Goal: Task Accomplishment & Management: Manage account settings

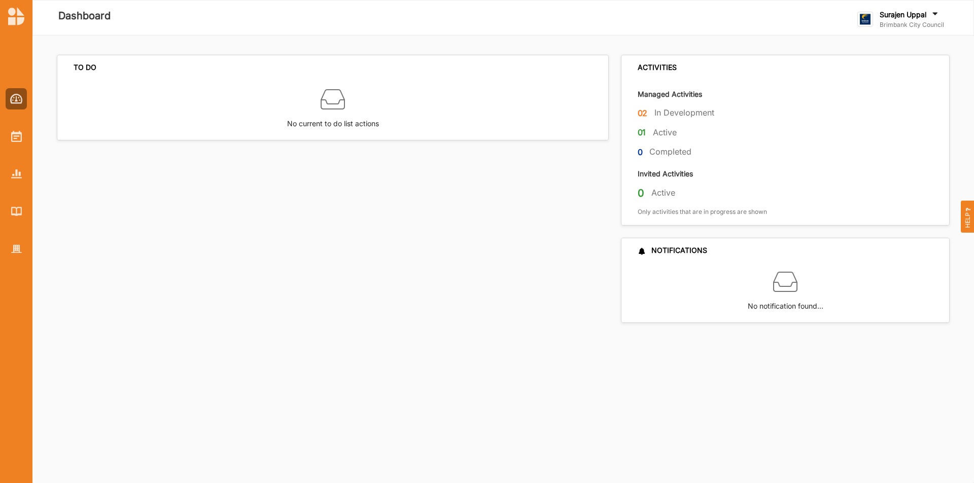
click at [5, 250] on div at bounding box center [16, 166] width 32 height 188
click at [13, 250] on img at bounding box center [16, 249] width 11 height 9
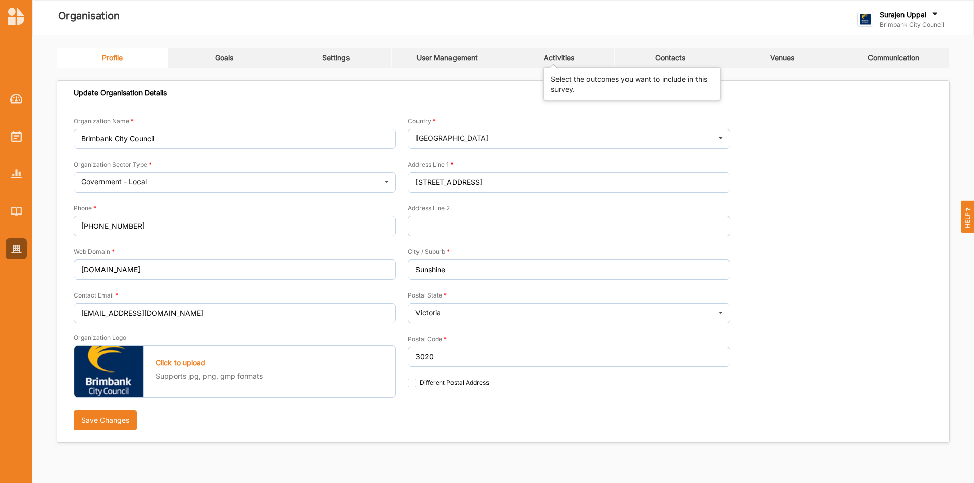
click at [559, 57] on div "Activities" at bounding box center [559, 57] width 30 height 9
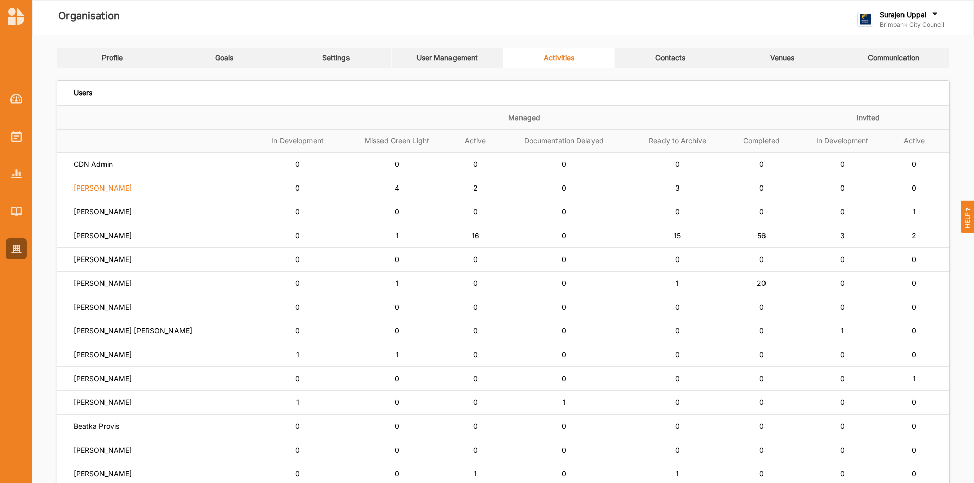
click at [129, 189] on label "[PERSON_NAME]" at bounding box center [103, 188] width 58 height 9
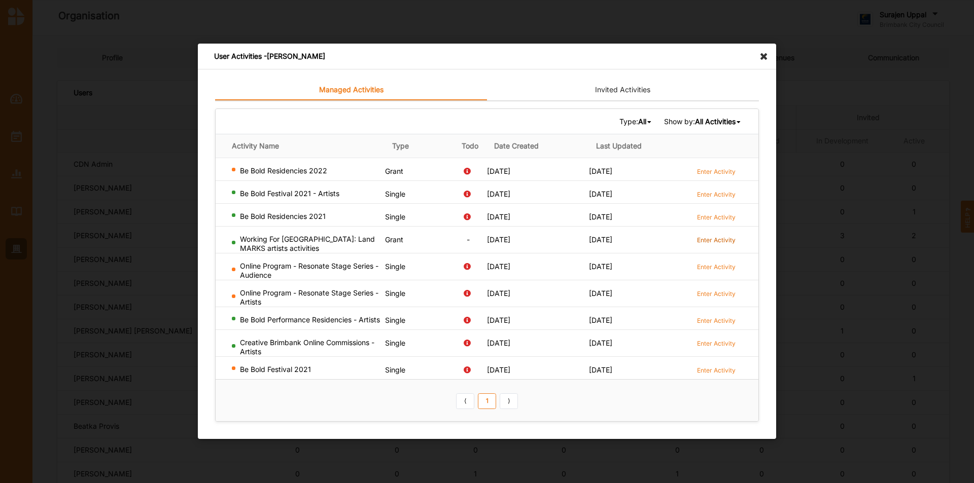
click at [718, 236] on label "Enter Activity" at bounding box center [716, 240] width 39 height 9
click at [636, 89] on link "Invited Activities" at bounding box center [623, 90] width 272 height 20
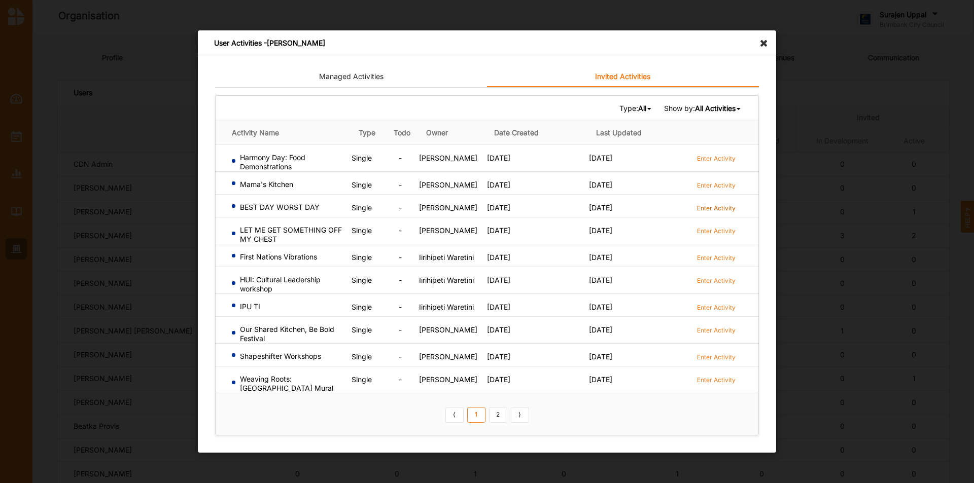
click at [721, 208] on label "Enter Activity" at bounding box center [716, 208] width 39 height 9
click at [768, 44] on icon at bounding box center [766, 38] width 16 height 16
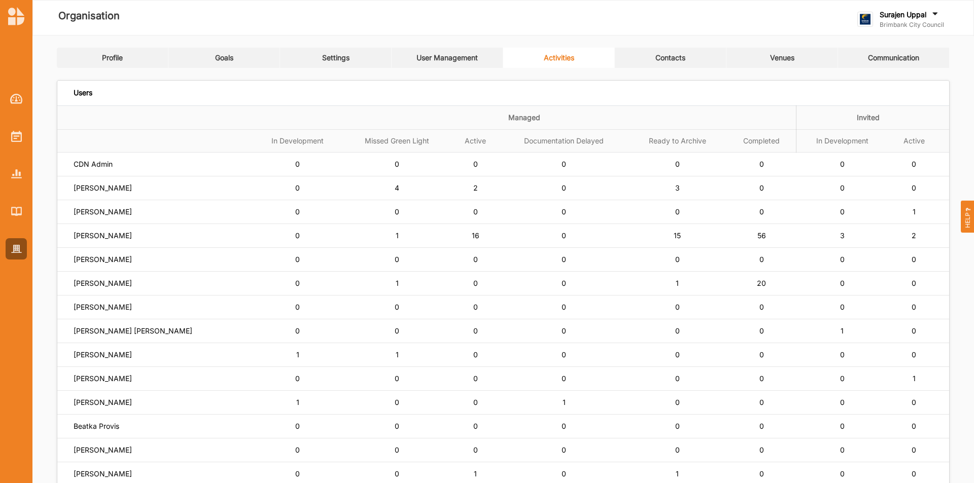
click at [30, 141] on div at bounding box center [16, 166] width 32 height 188
click at [27, 140] on div at bounding box center [16, 166] width 32 height 188
click at [20, 133] on img at bounding box center [16, 136] width 11 height 11
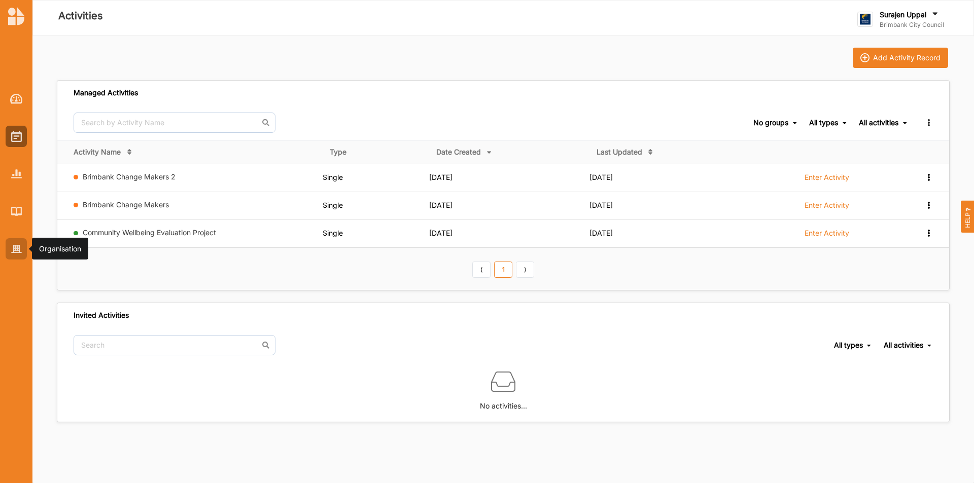
click at [20, 253] on img at bounding box center [16, 249] width 11 height 9
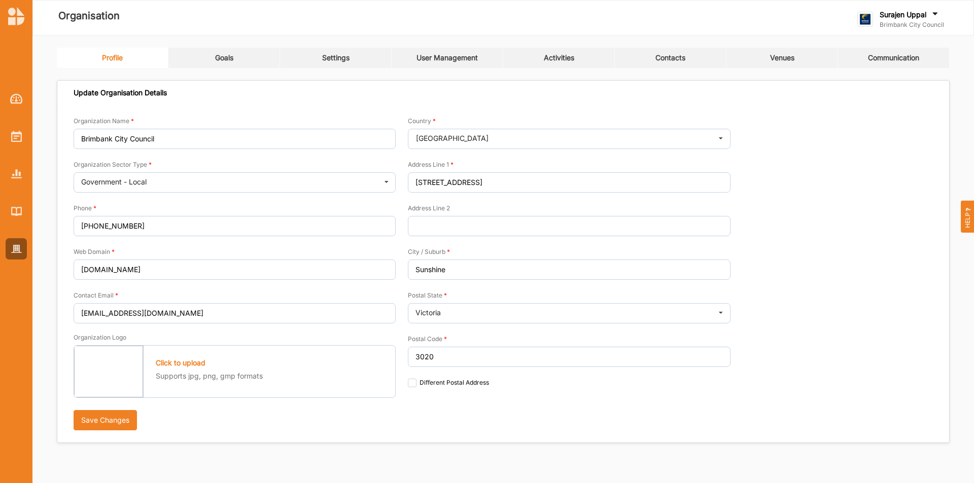
click at [574, 60] on link "Activities" at bounding box center [559, 58] width 112 height 20
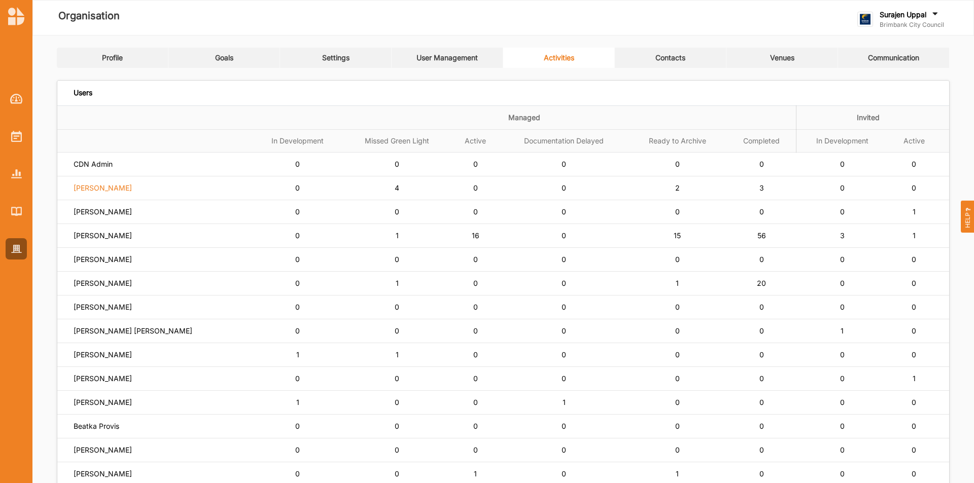
click at [117, 191] on label "[PERSON_NAME]" at bounding box center [103, 188] width 58 height 9
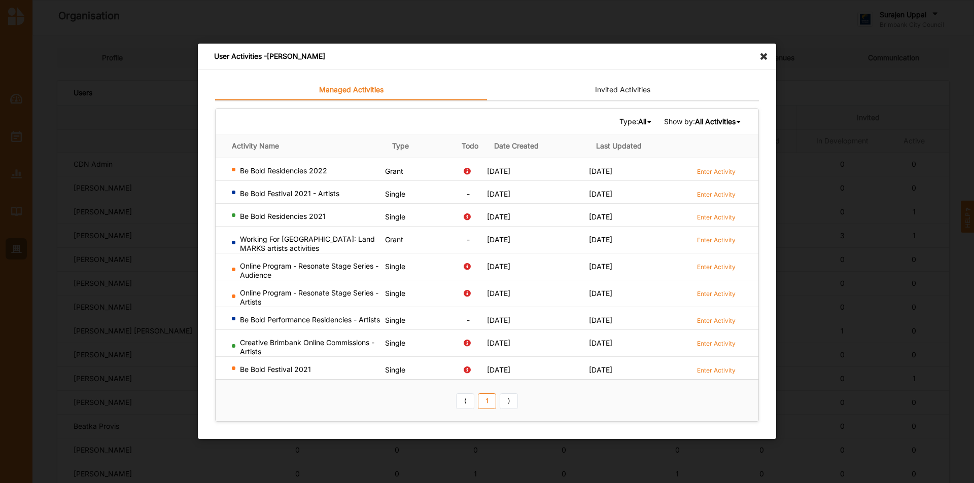
click at [767, 55] on icon at bounding box center [766, 52] width 16 height 16
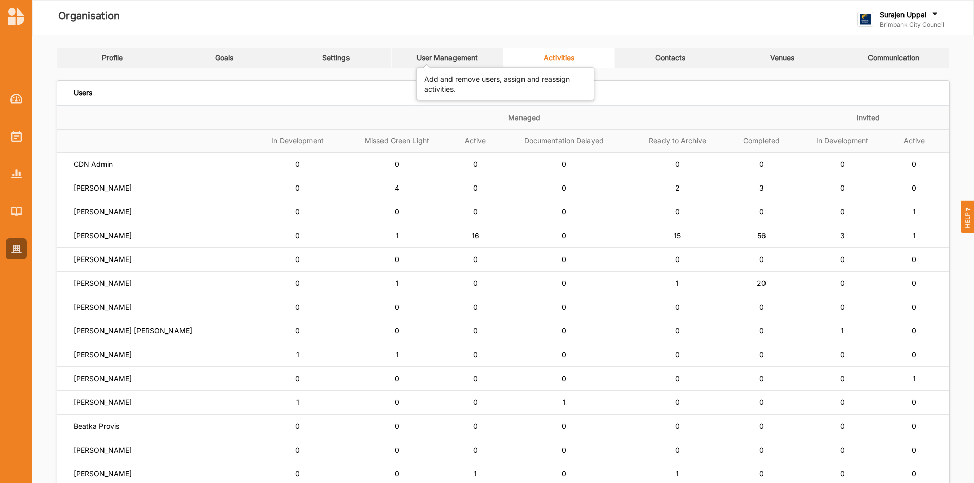
click at [458, 55] on div "User Management" at bounding box center [446, 57] width 61 height 9
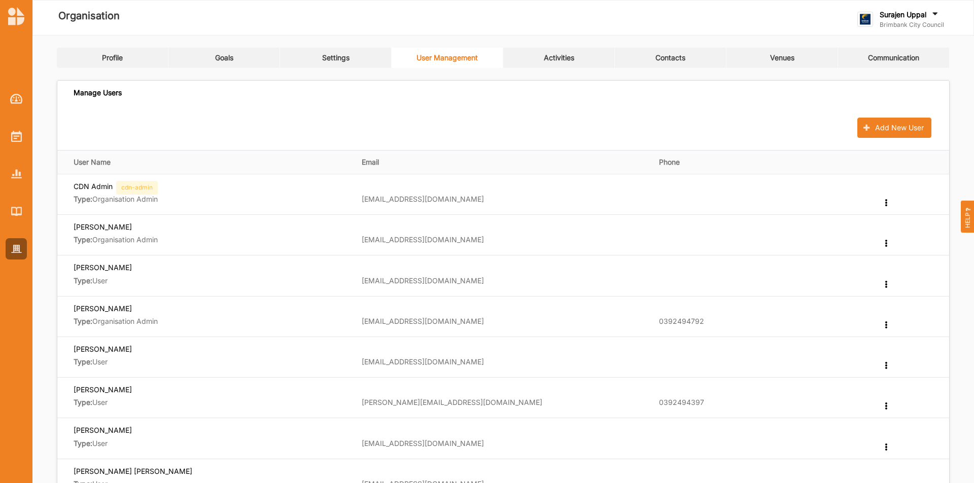
drag, startPoint x: 542, startPoint y: 57, endPoint x: 531, endPoint y: 59, distance: 11.3
click at [531, 59] on link "Activities" at bounding box center [559, 58] width 112 height 20
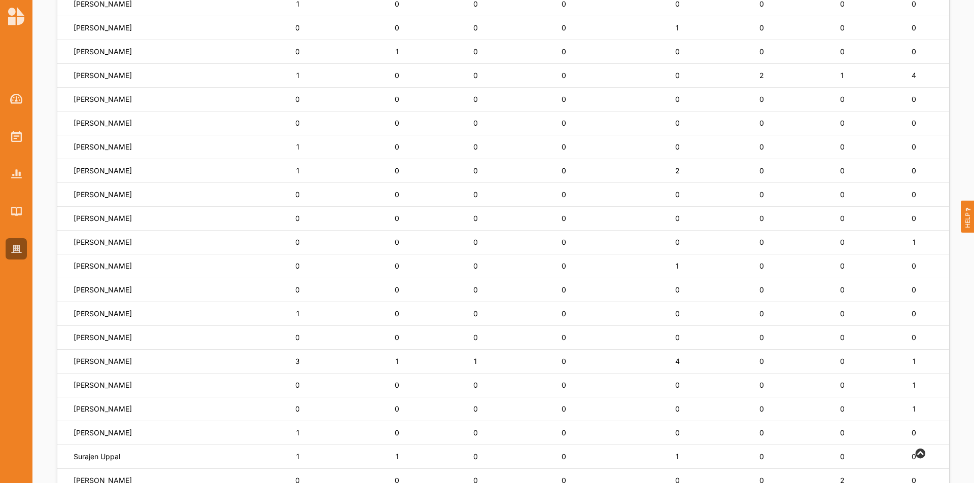
scroll to position [507, 0]
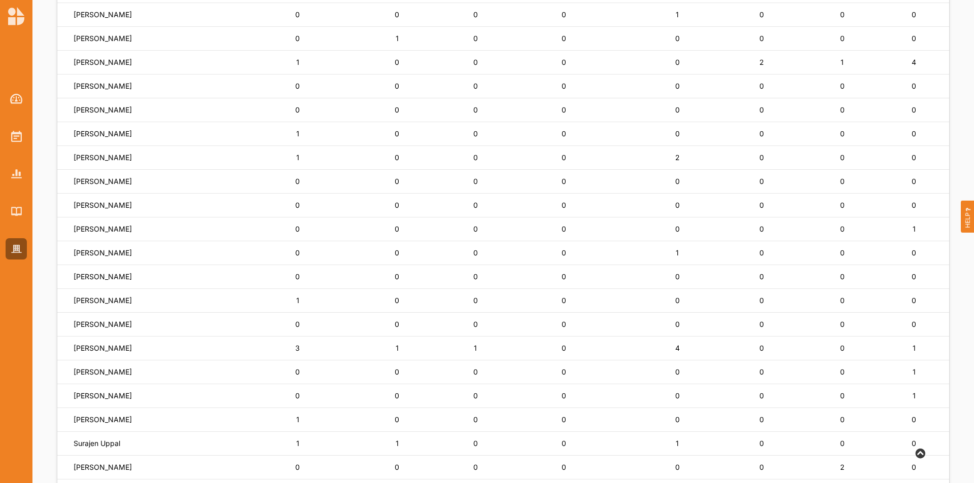
click at [115, 358] on td "[PERSON_NAME]" at bounding box center [154, 349] width 195 height 24
click at [123, 346] on label "[PERSON_NAME]" at bounding box center [103, 348] width 58 height 9
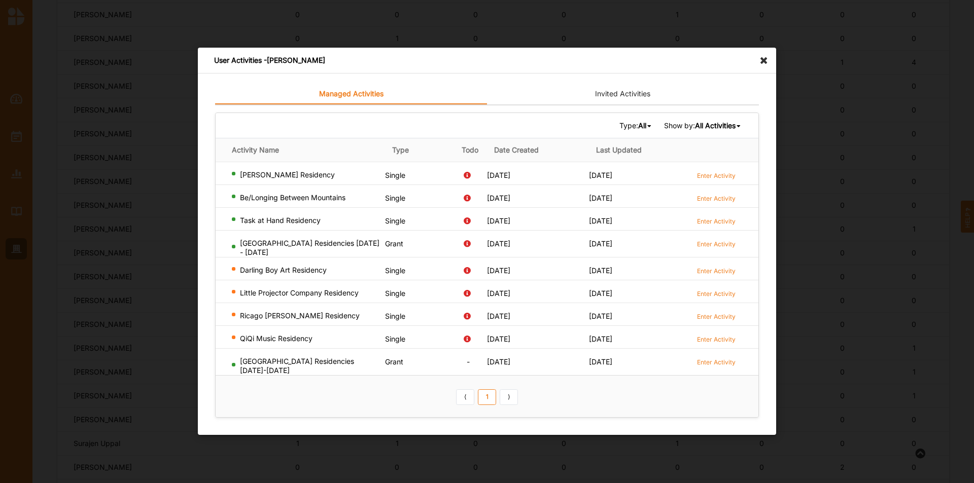
click at [736, 245] on div "Enter Activity" at bounding box center [716, 246] width 52 height 14
click at [730, 247] on label "Enter Activity" at bounding box center [716, 244] width 39 height 9
click at [765, 64] on icon at bounding box center [766, 56] width 16 height 16
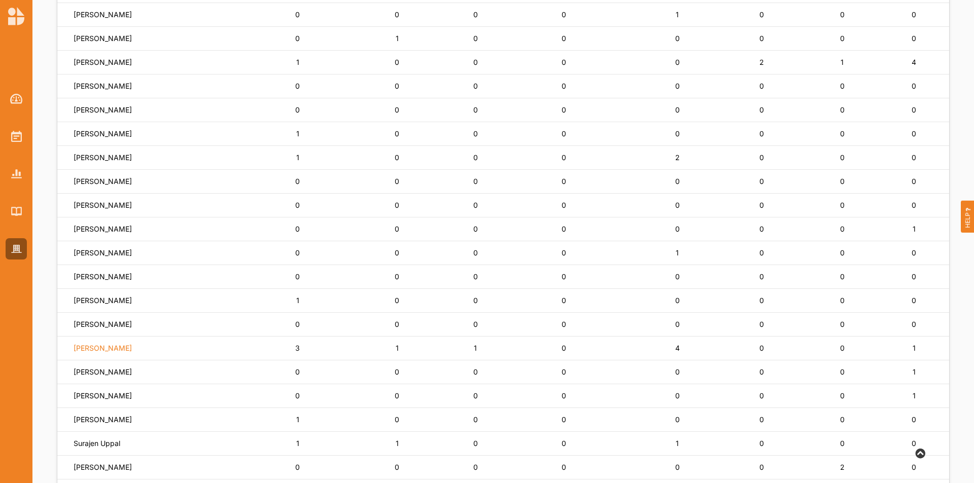
click at [94, 348] on label "[PERSON_NAME]" at bounding box center [103, 348] width 58 height 9
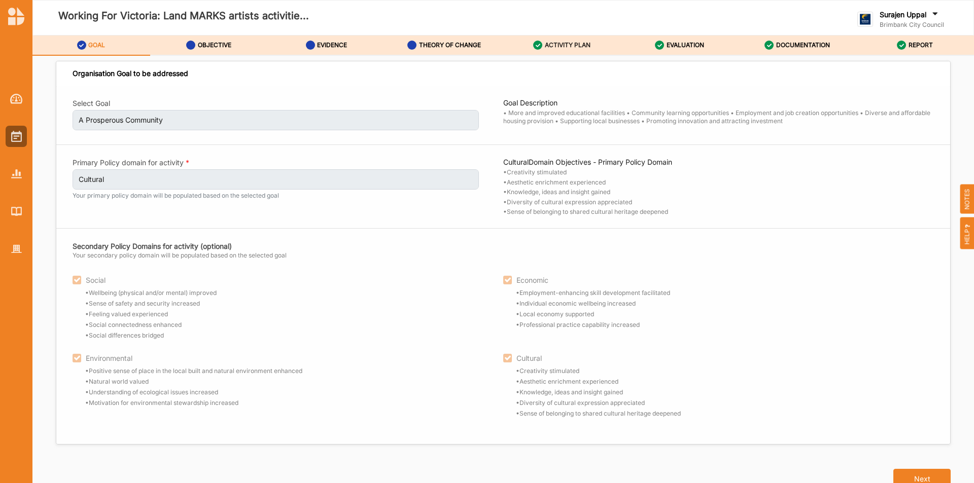
click at [558, 44] on label "ACTIVITY PLAN" at bounding box center [568, 45] width 46 height 8
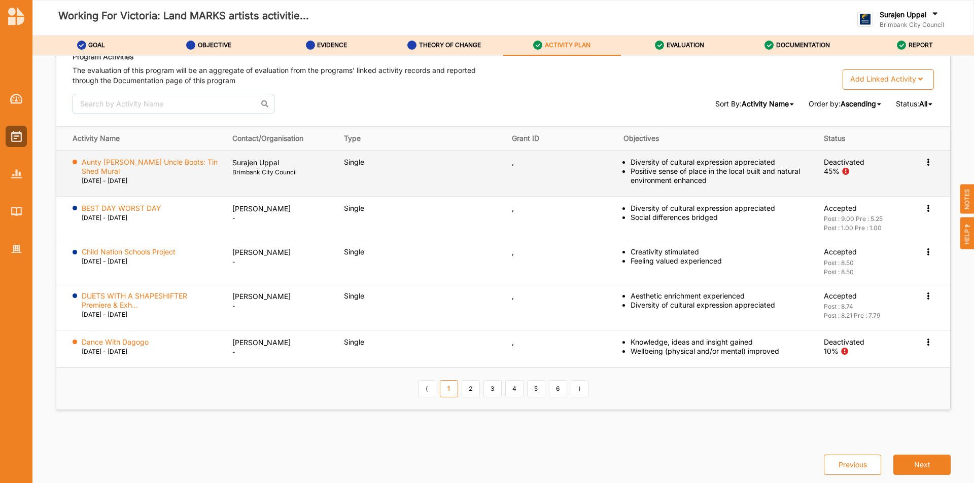
scroll to position [1549, 0]
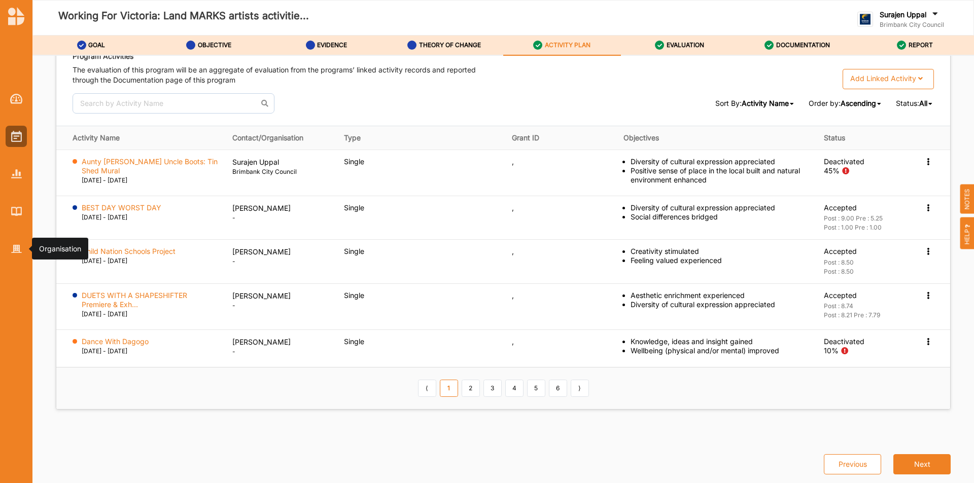
drag, startPoint x: 18, startPoint y: 255, endPoint x: 3, endPoint y: 258, distance: 15.6
click at [18, 255] on div at bounding box center [16, 248] width 21 height 21
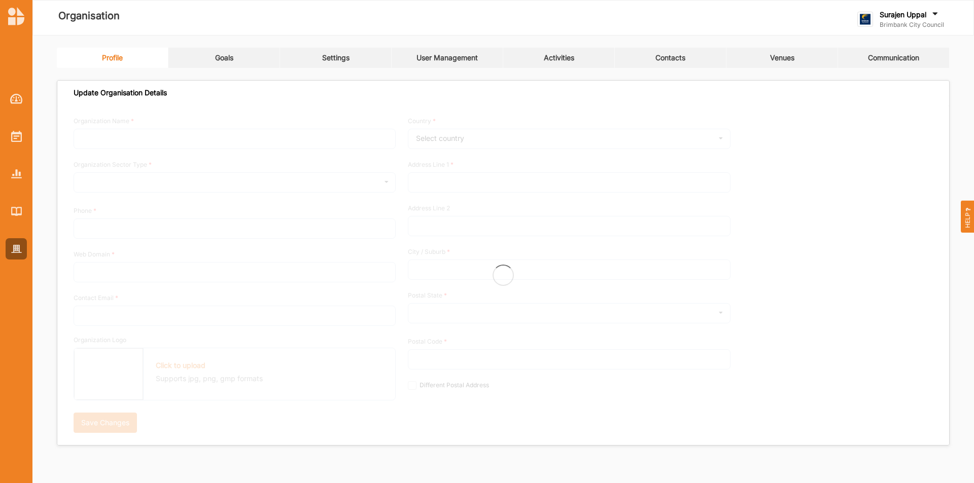
type input "Brimbank City Council"
type input "[PHONE_NUMBER]"
type input "[DOMAIN_NAME]"
type input "[EMAIL_ADDRESS][DOMAIN_NAME]"
type input "[STREET_ADDRESS]"
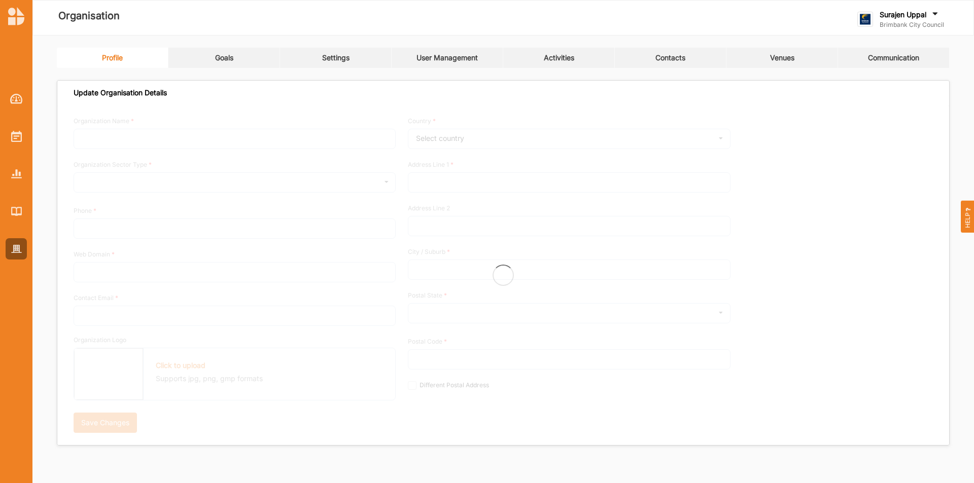
type input "Sunshine"
type input "3020"
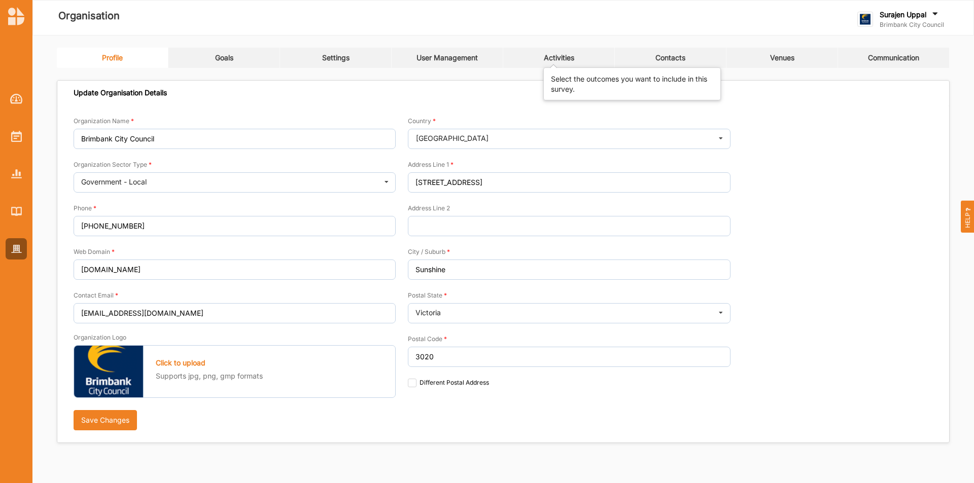
click at [548, 54] on div "Activities" at bounding box center [559, 57] width 30 height 9
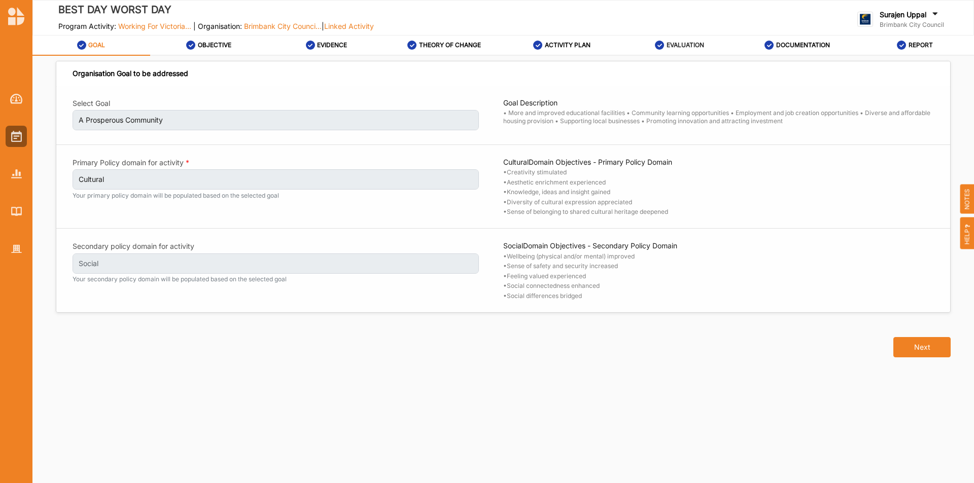
click at [656, 41] on div "EVALUATION" at bounding box center [679, 45] width 49 height 18
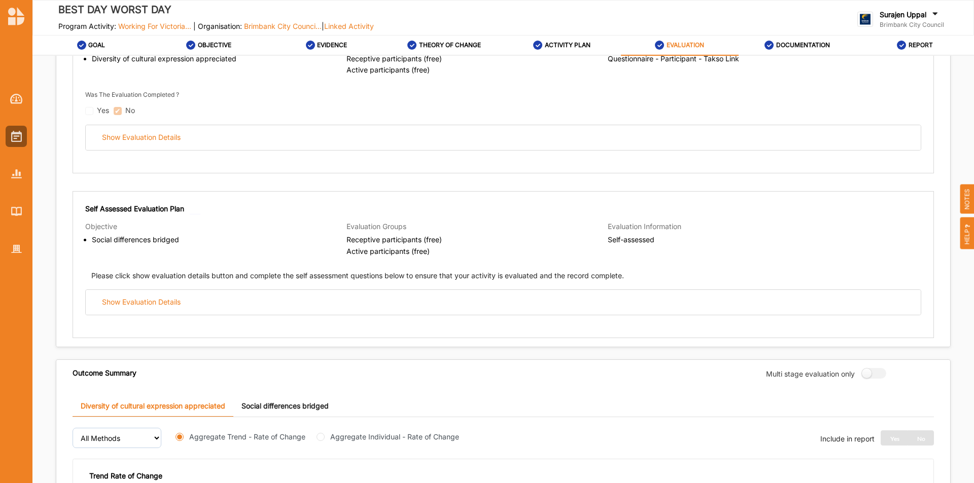
scroll to position [203, 0]
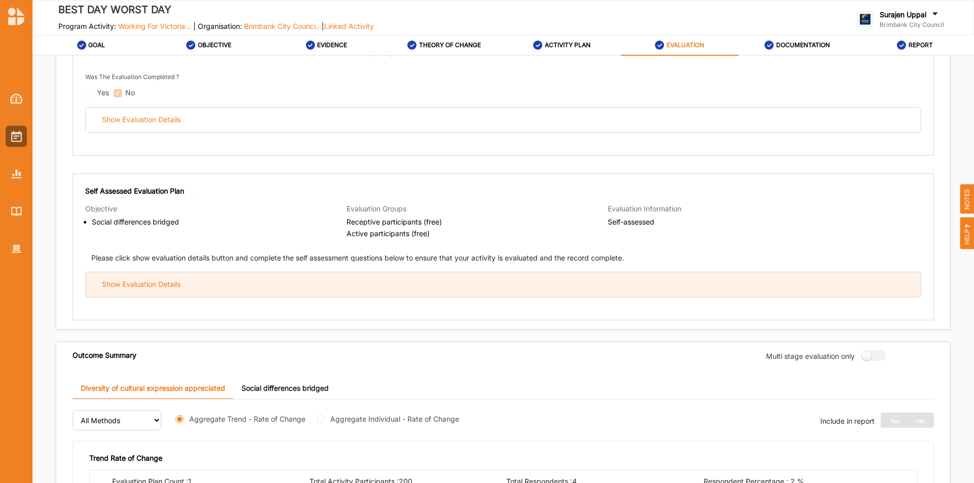
click at [363, 295] on div "Show Evaluation Details" at bounding box center [503, 284] width 835 height 25
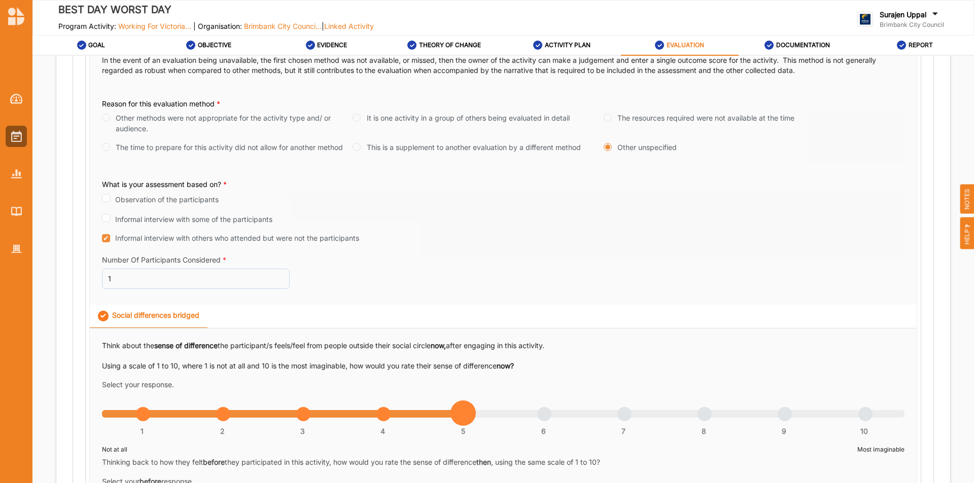
scroll to position [558, 0]
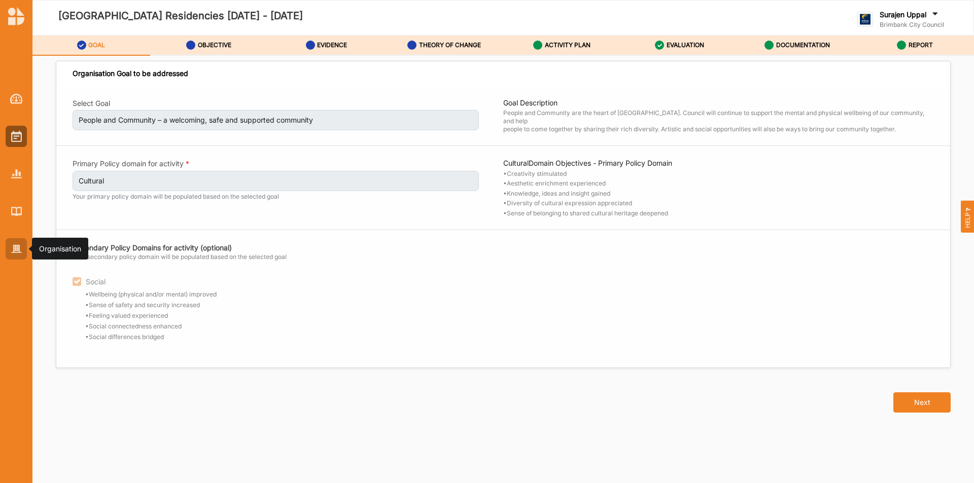
click at [10, 248] on div at bounding box center [16, 248] width 21 height 21
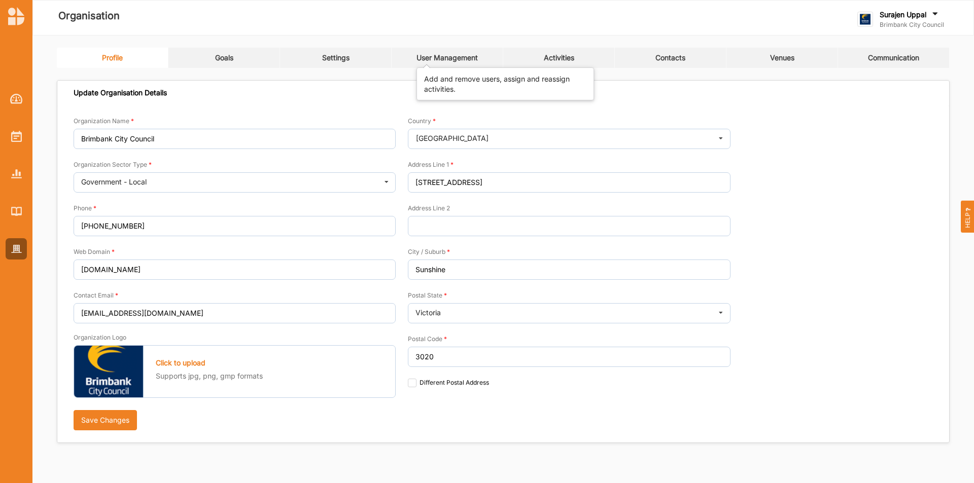
click at [470, 58] on div "User Management" at bounding box center [446, 57] width 61 height 9
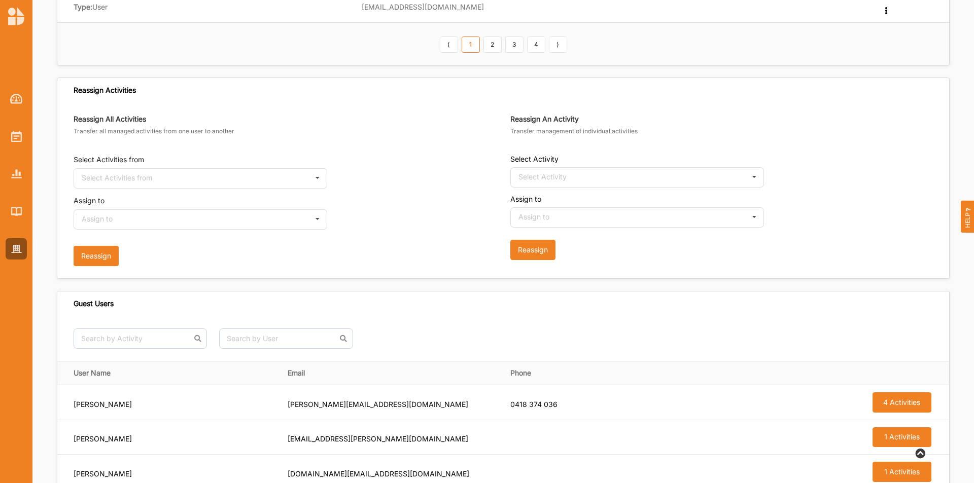
scroll to position [558, 0]
click at [254, 186] on input "text" at bounding box center [201, 179] width 253 height 20
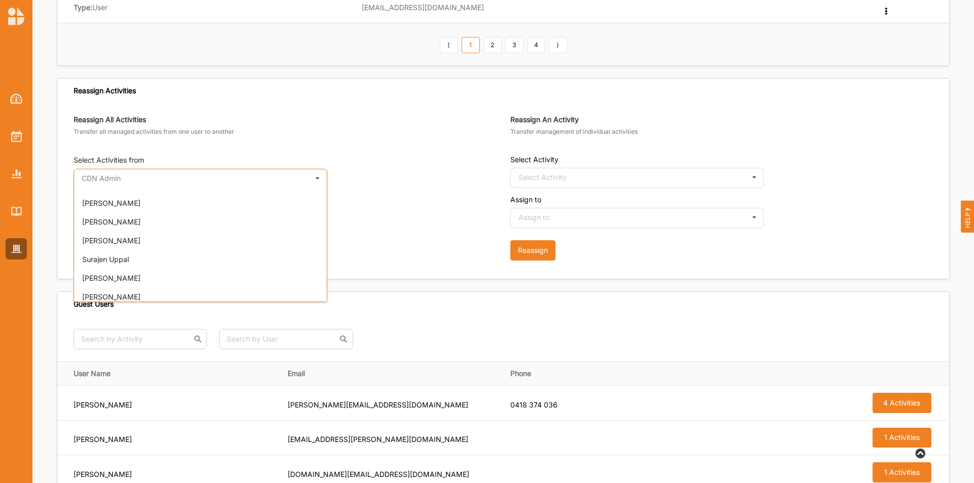
scroll to position [507, 0]
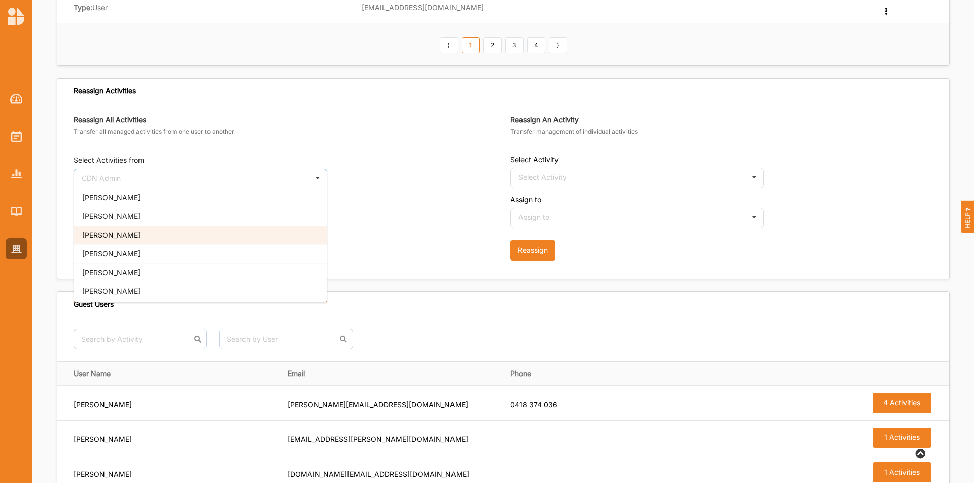
click at [179, 236] on div "[PERSON_NAME]" at bounding box center [200, 235] width 253 height 19
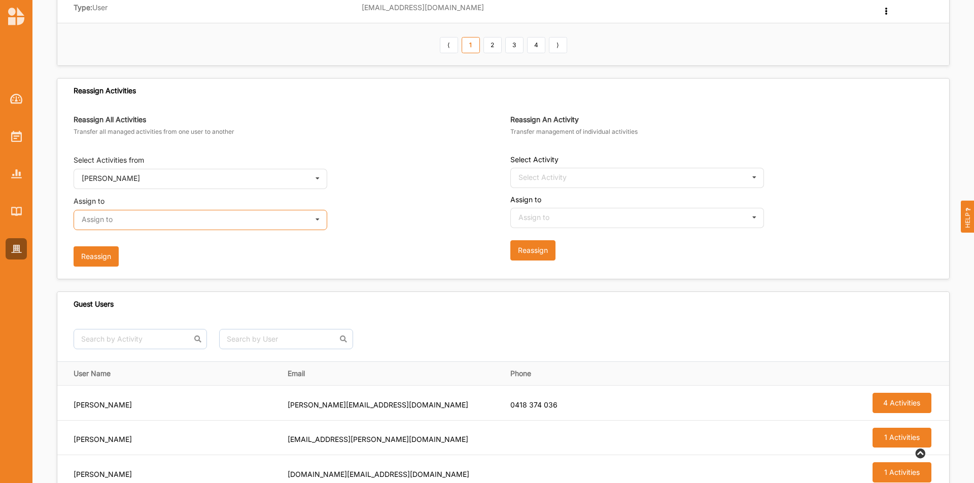
click at [176, 222] on input "text" at bounding box center [201, 220] width 253 height 20
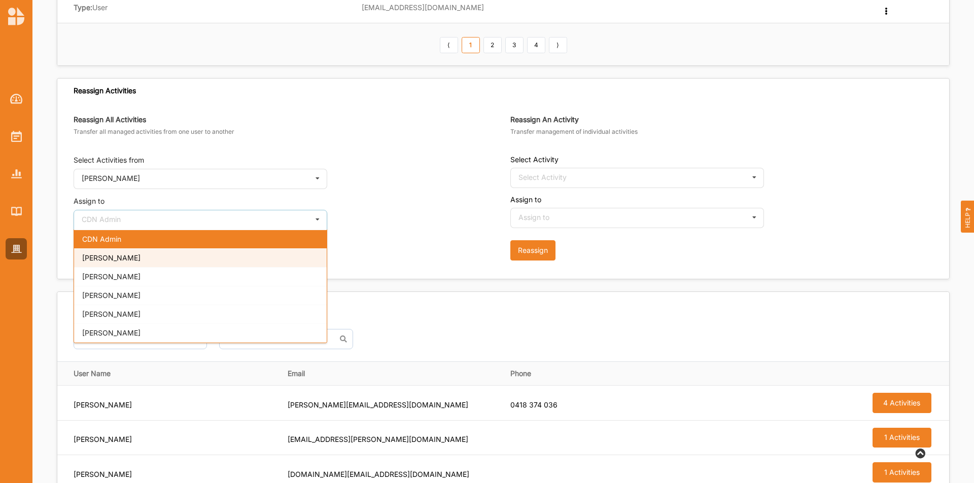
click at [171, 258] on div "[PERSON_NAME]" at bounding box center [200, 257] width 253 height 19
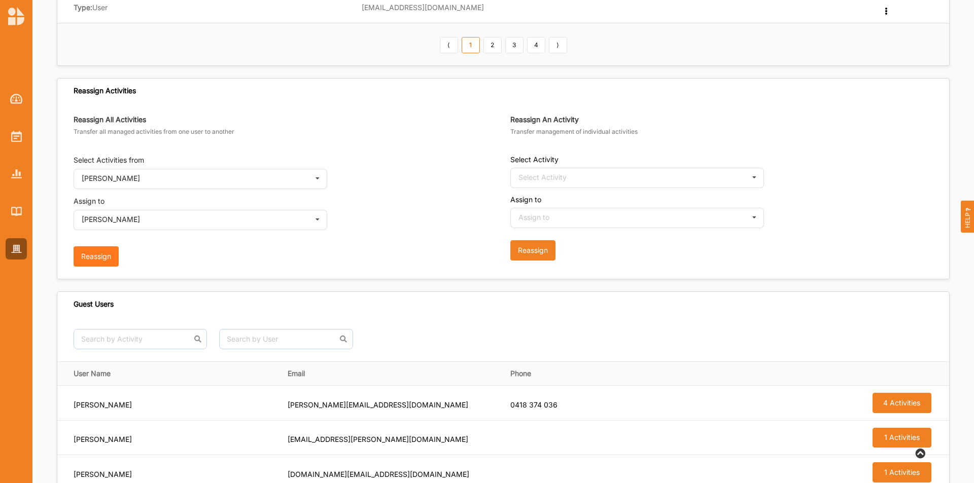
click at [105, 254] on button "Reassign" at bounding box center [96, 256] width 45 height 20
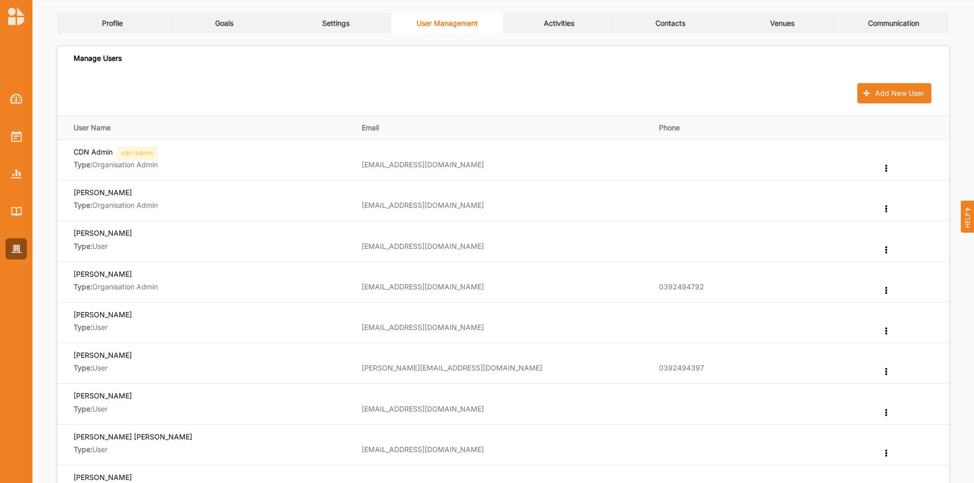
scroll to position [0, 0]
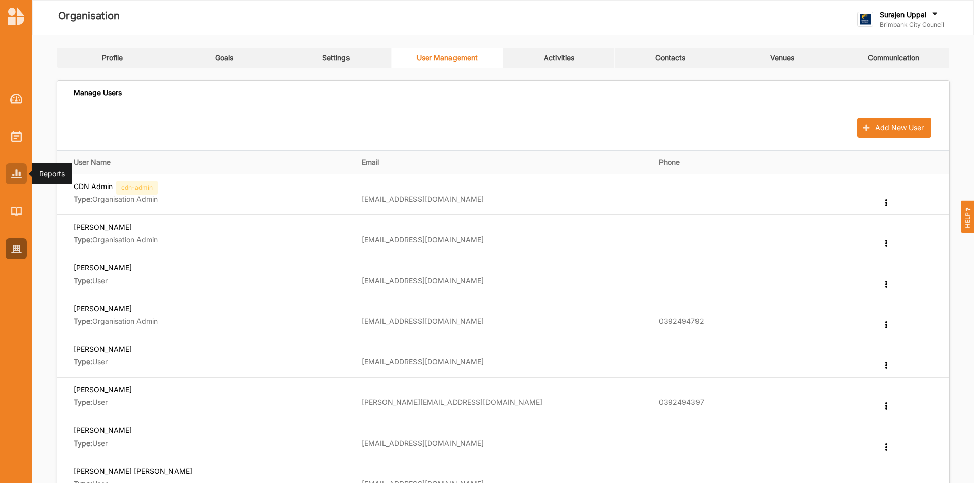
click at [18, 172] on img at bounding box center [16, 173] width 11 height 9
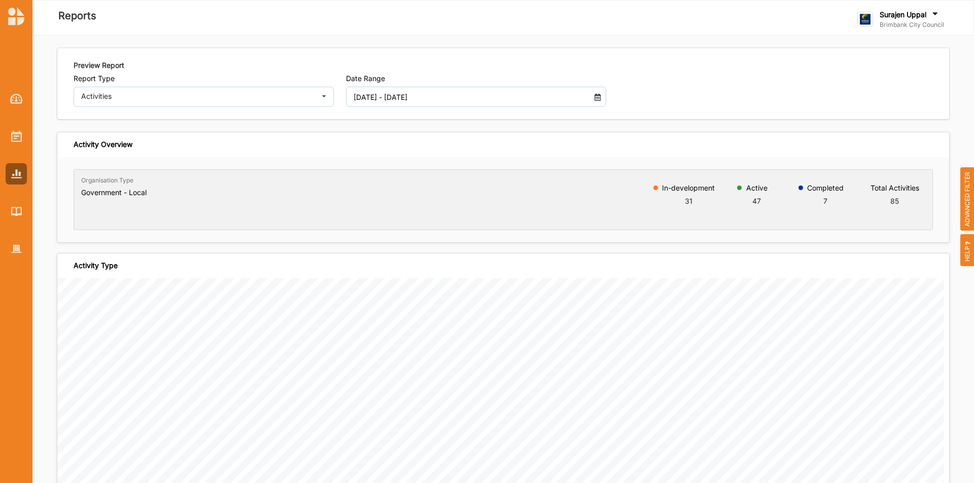
click at [600, 104] on div "01 Jan 2025 - 16 Sep 2025" at bounding box center [476, 97] width 260 height 20
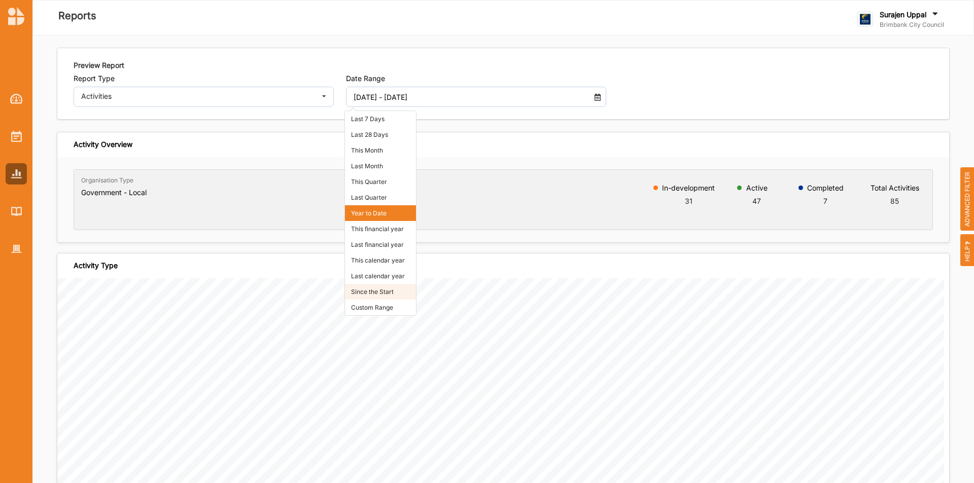
click at [382, 293] on li "Since the Start" at bounding box center [380, 292] width 71 height 16
type input "01 Jan 2018 - 16 Sep 2025"
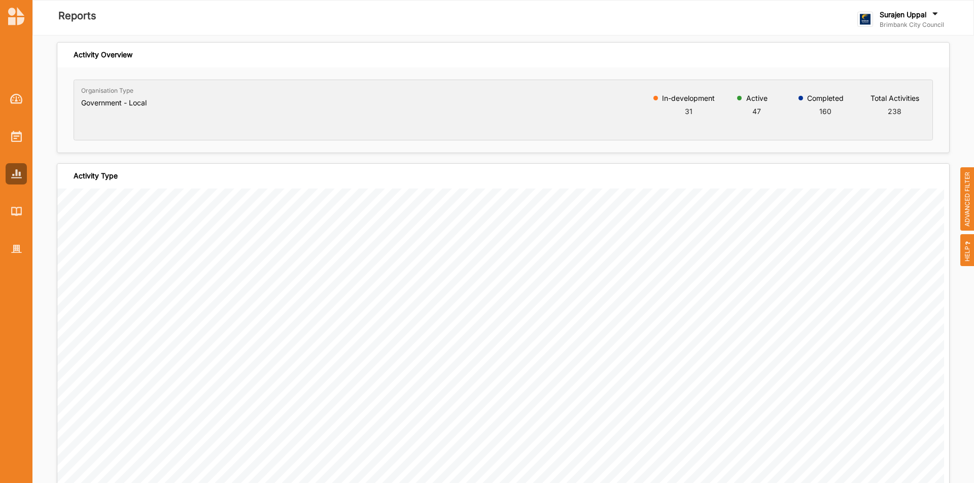
scroll to position [85, 0]
click at [938, 15] on icon at bounding box center [934, 15] width 10 height 11
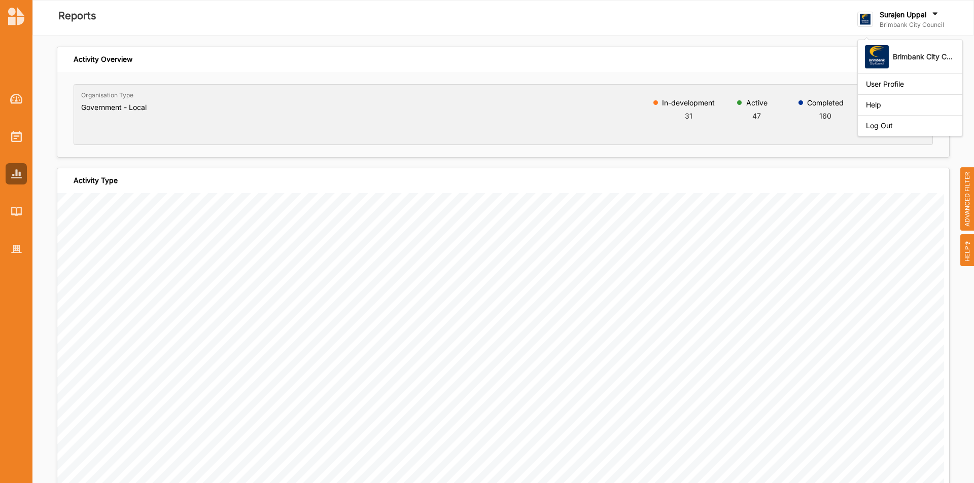
click at [511, 28] on div "Reports" at bounding box center [320, 17] width 576 height 49
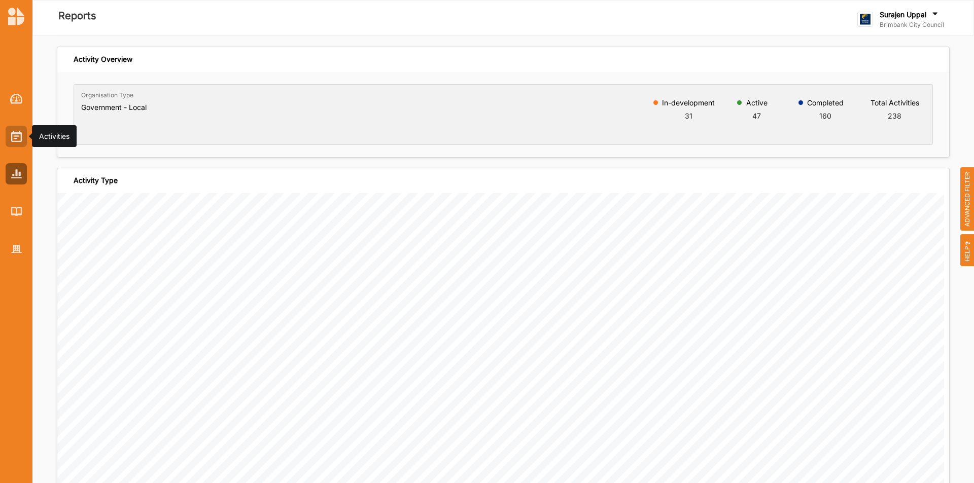
click at [11, 139] on img at bounding box center [16, 136] width 11 height 11
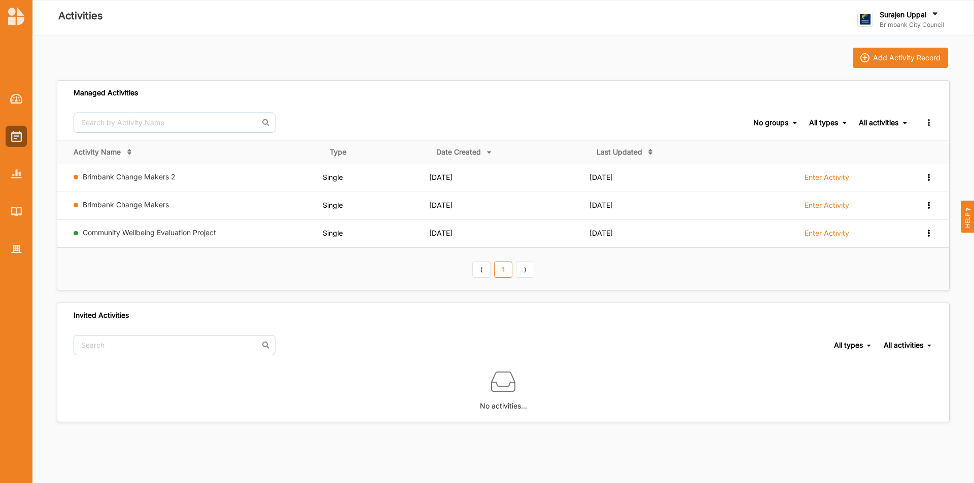
drag, startPoint x: 811, startPoint y: 233, endPoint x: 723, endPoint y: 217, distance: 89.2
click at [810, 234] on label "Enter Activity" at bounding box center [826, 233] width 45 height 9
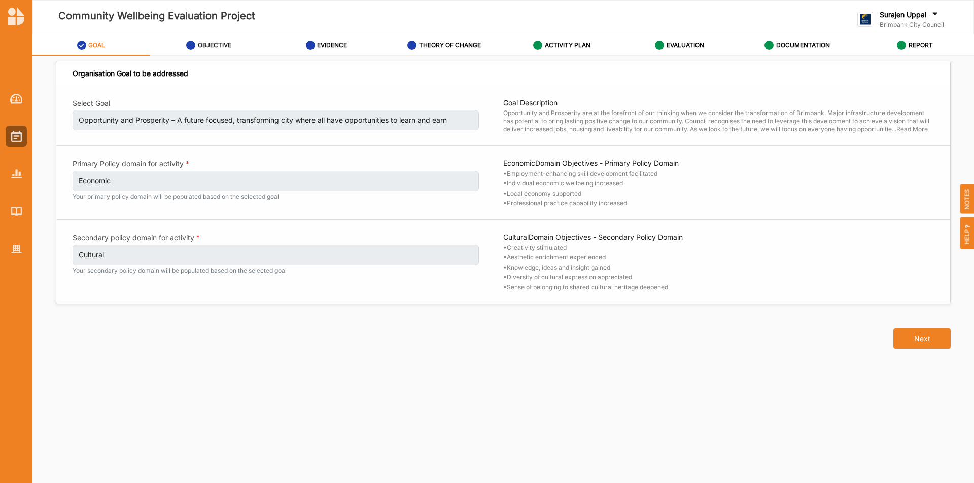
click at [215, 53] on div "OBJECTIVE" at bounding box center [208, 45] width 45 height 18
select select "30"
select select "3"
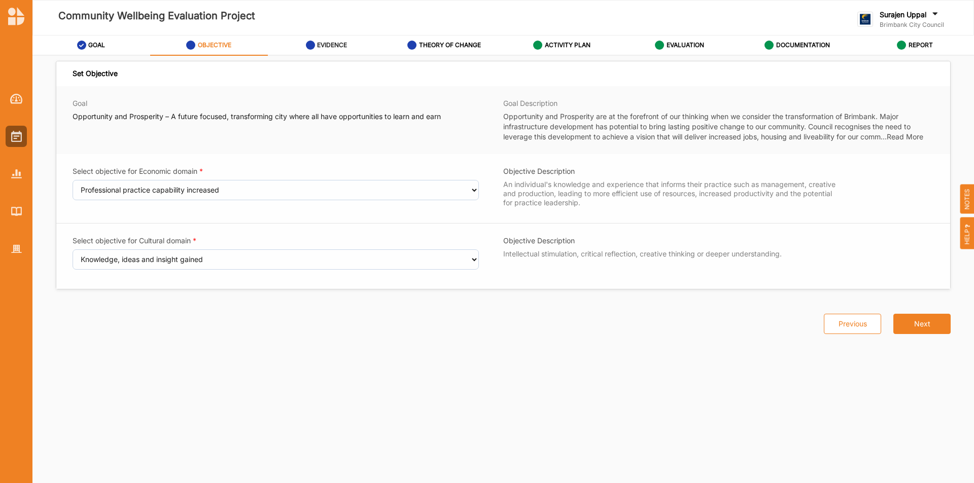
click at [330, 49] on div "EVIDENCE" at bounding box center [327, 45] width 42 height 18
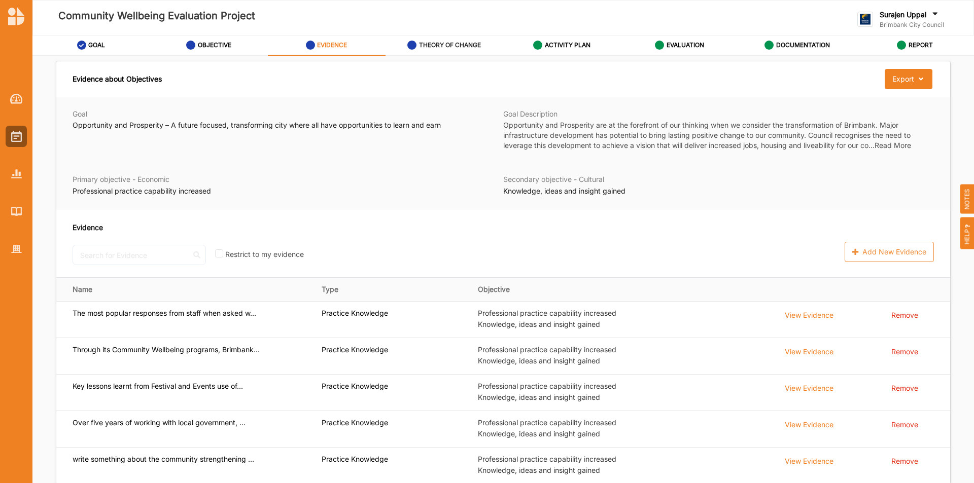
click at [425, 51] on div "THEORY OF CHANGE" at bounding box center [444, 45] width 74 height 18
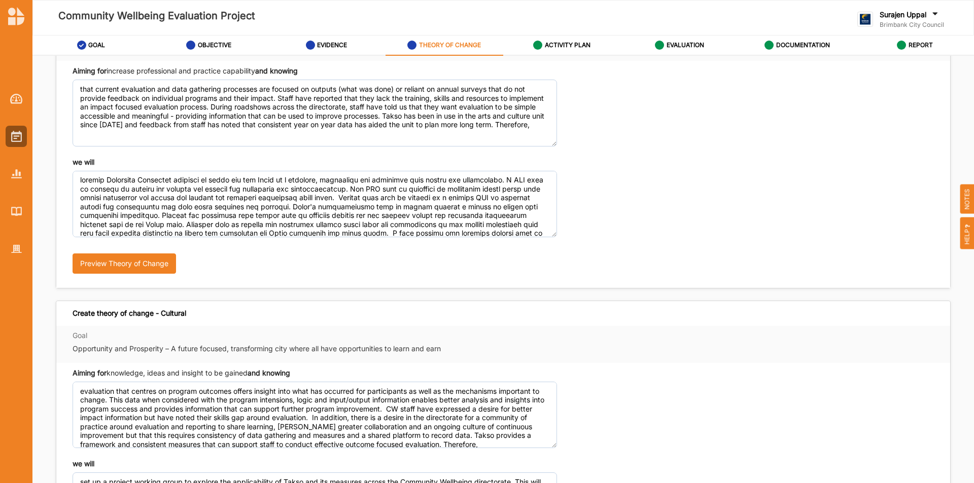
scroll to position [203, 0]
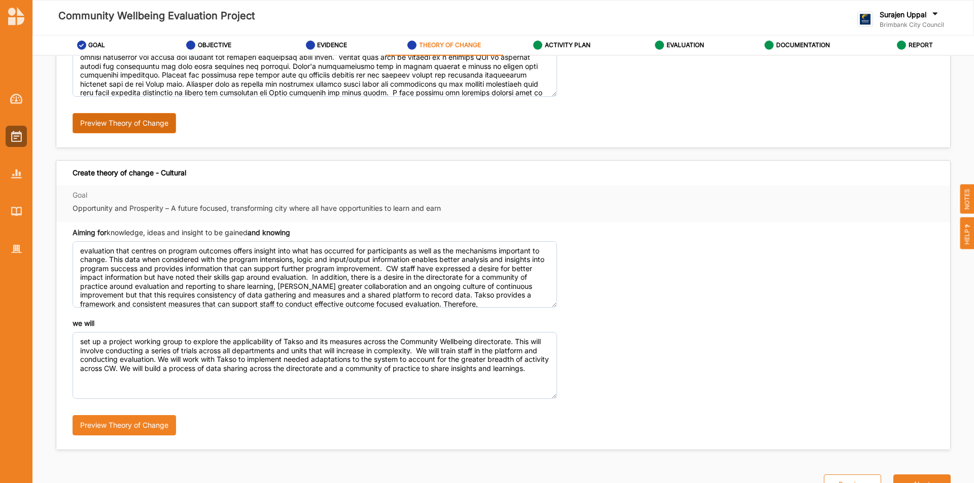
click at [116, 123] on button "Preview Theory of Change" at bounding box center [124, 123] width 103 height 20
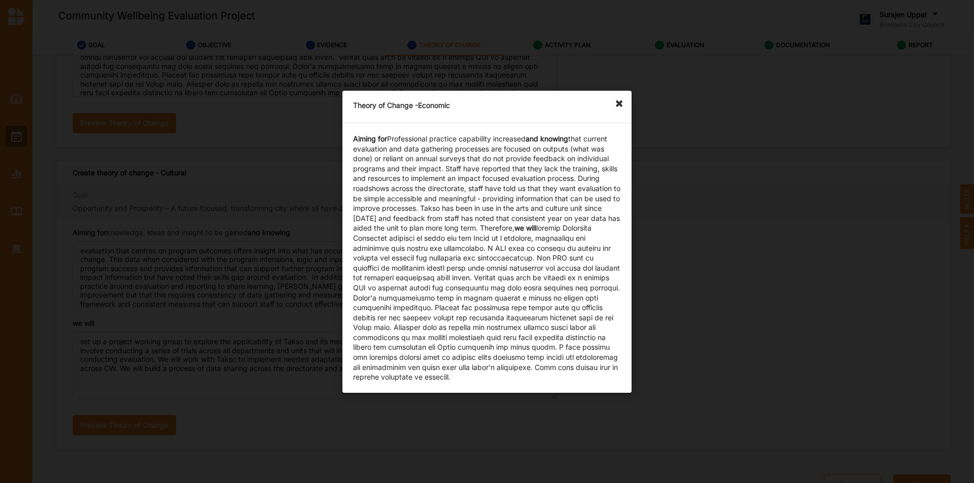
click at [623, 104] on icon at bounding box center [622, 99] width 16 height 16
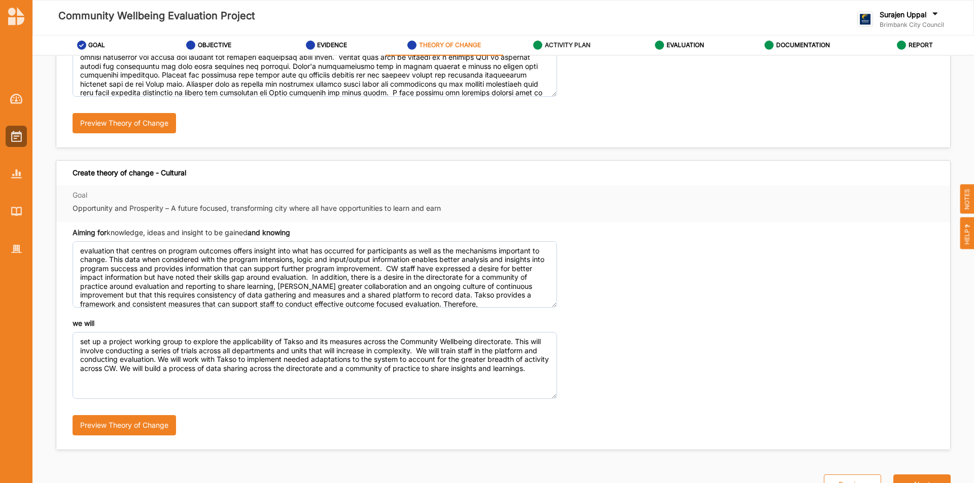
click at [567, 44] on label "ACTIVITY PLAN" at bounding box center [568, 45] width 46 height 8
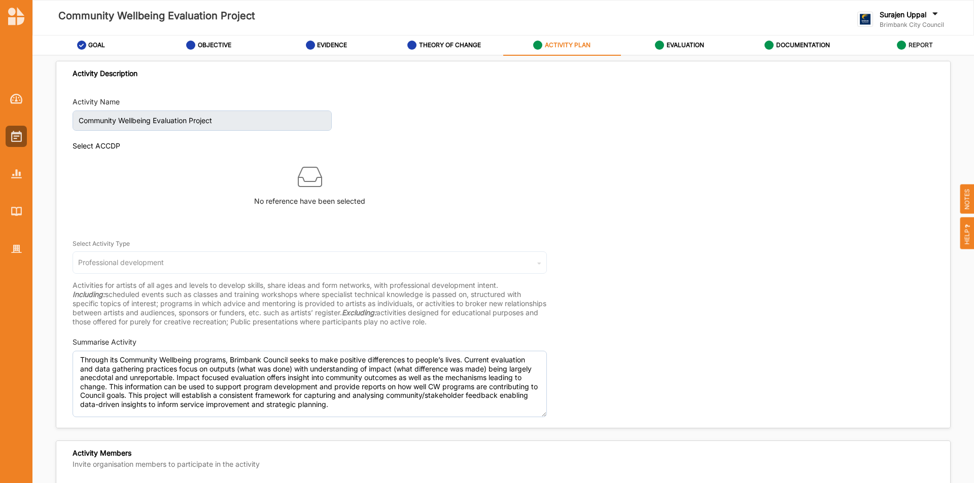
click at [924, 42] on label "REPORT" at bounding box center [920, 45] width 24 height 8
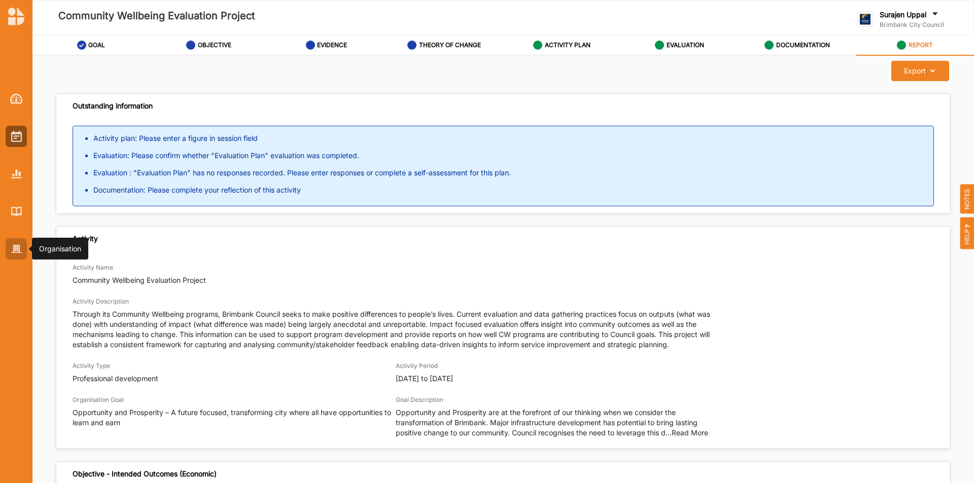
click at [19, 250] on img at bounding box center [16, 249] width 11 height 9
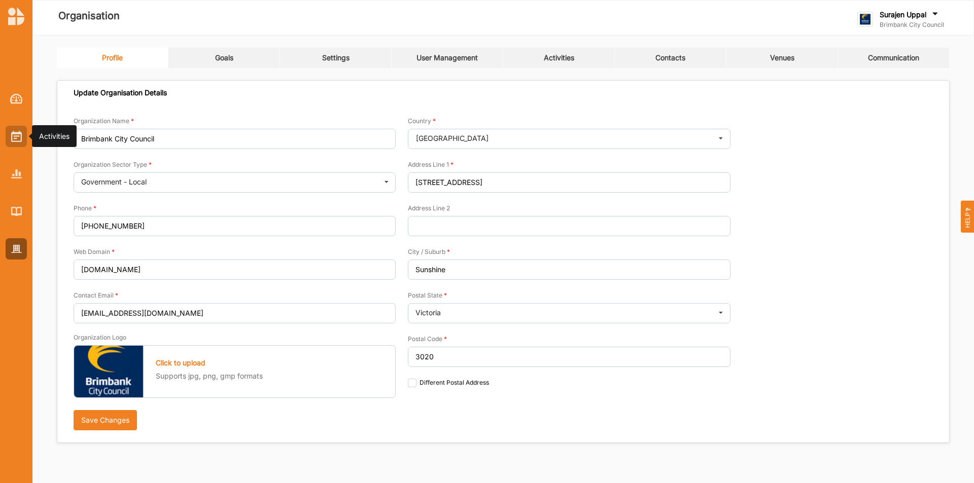
click at [20, 140] on img at bounding box center [16, 136] width 11 height 11
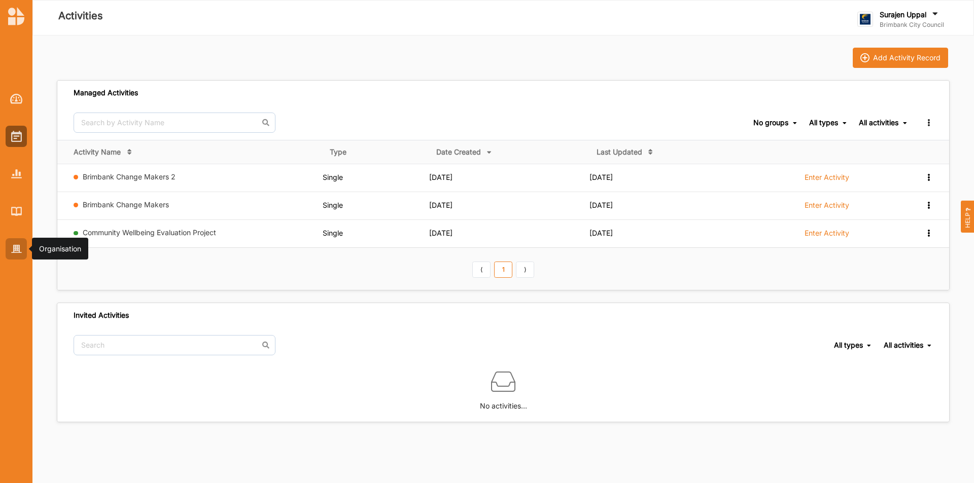
click at [17, 255] on div at bounding box center [16, 248] width 21 height 21
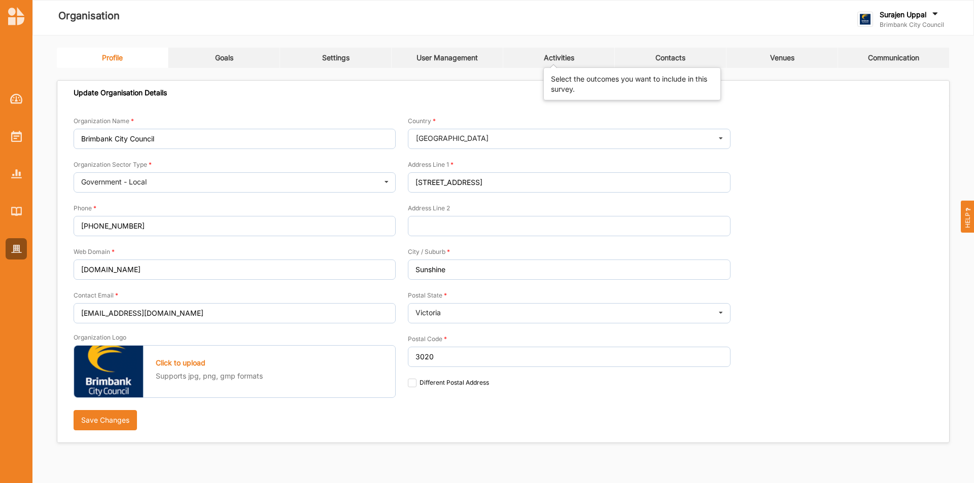
click at [559, 57] on div "Activities" at bounding box center [559, 57] width 30 height 9
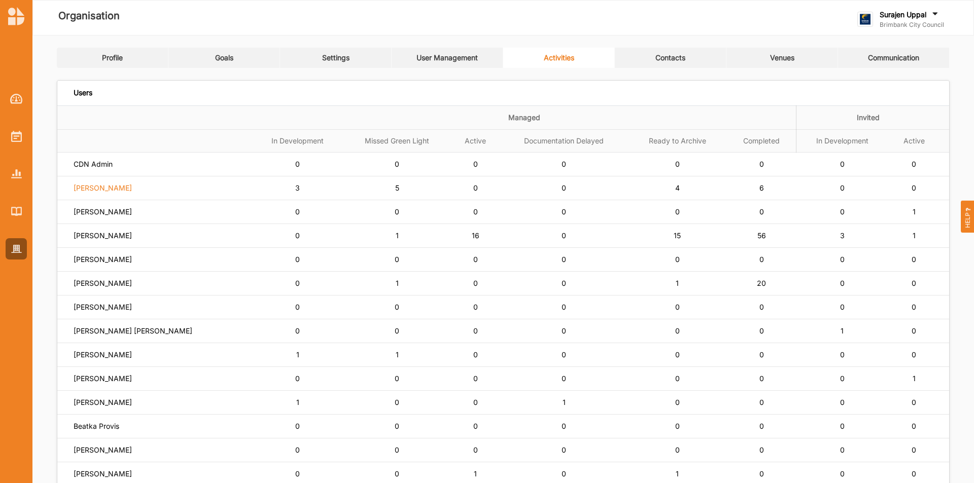
click at [114, 190] on label "[PERSON_NAME]" at bounding box center [103, 188] width 58 height 9
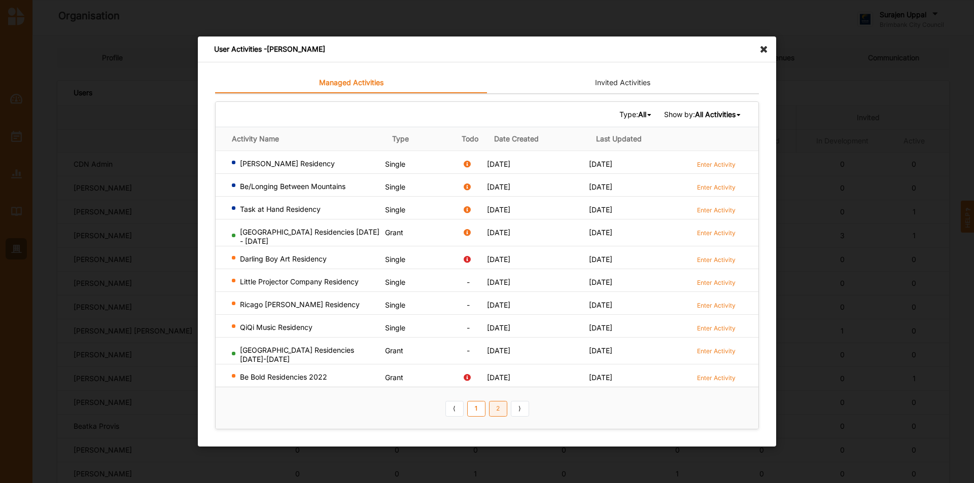
click at [500, 408] on link "2" at bounding box center [498, 409] width 18 height 16
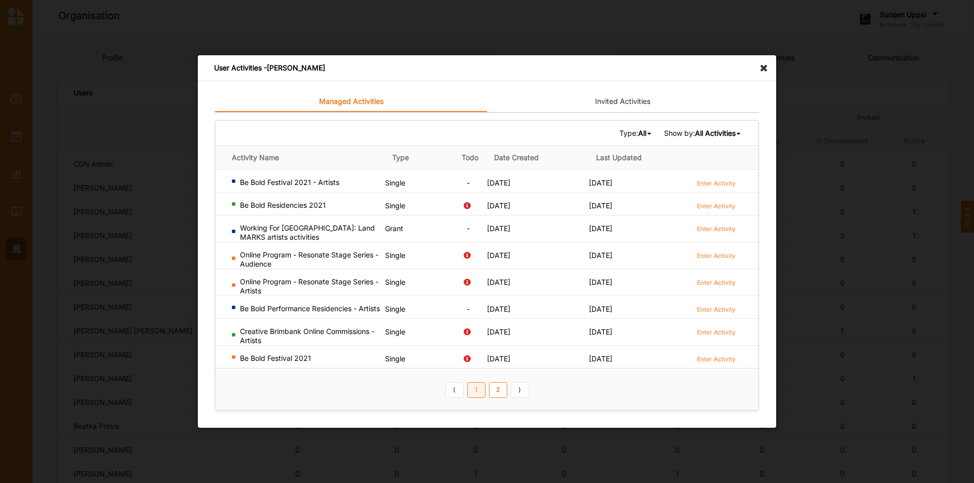
click at [477, 397] on link "1" at bounding box center [476, 390] width 18 height 16
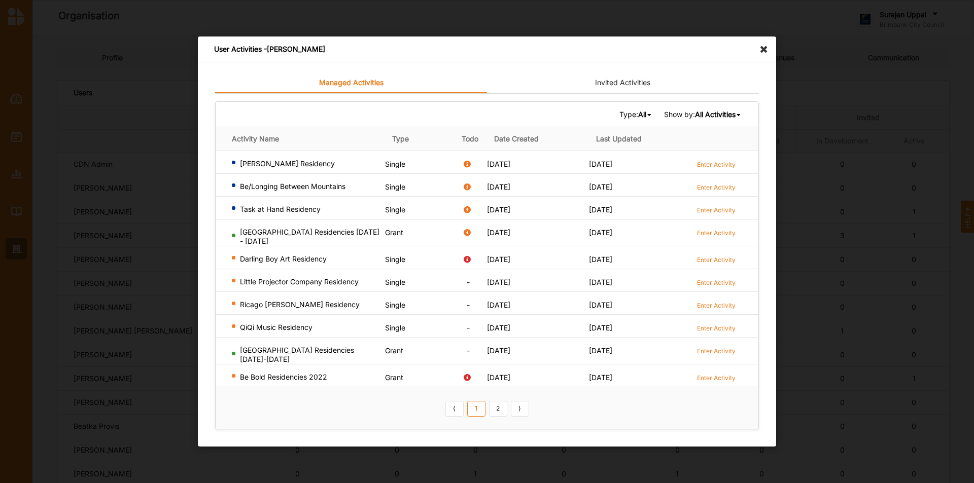
click at [764, 60] on div "User Activities - Siena Balakrishnan" at bounding box center [487, 50] width 578 height 26
click at [762, 53] on icon at bounding box center [766, 45] width 16 height 16
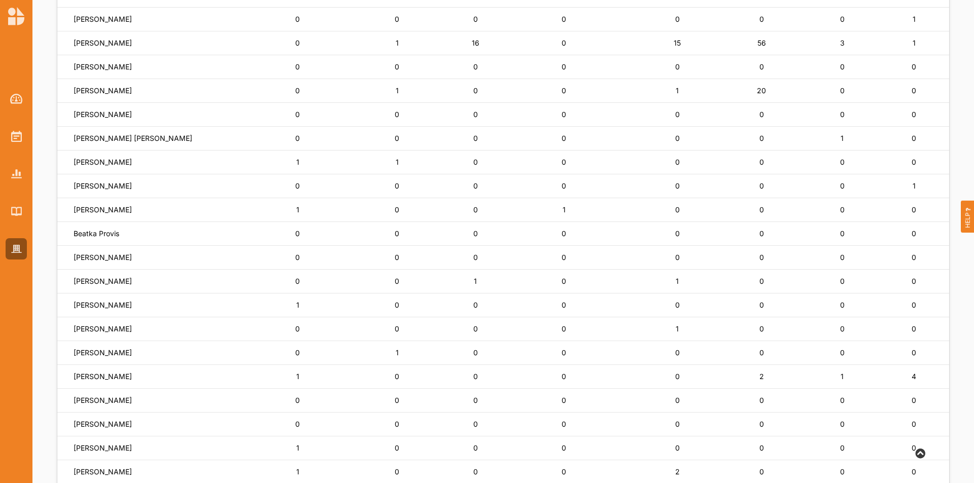
scroll to position [193, 0]
